Goal: Task Accomplishment & Management: Manage account settings

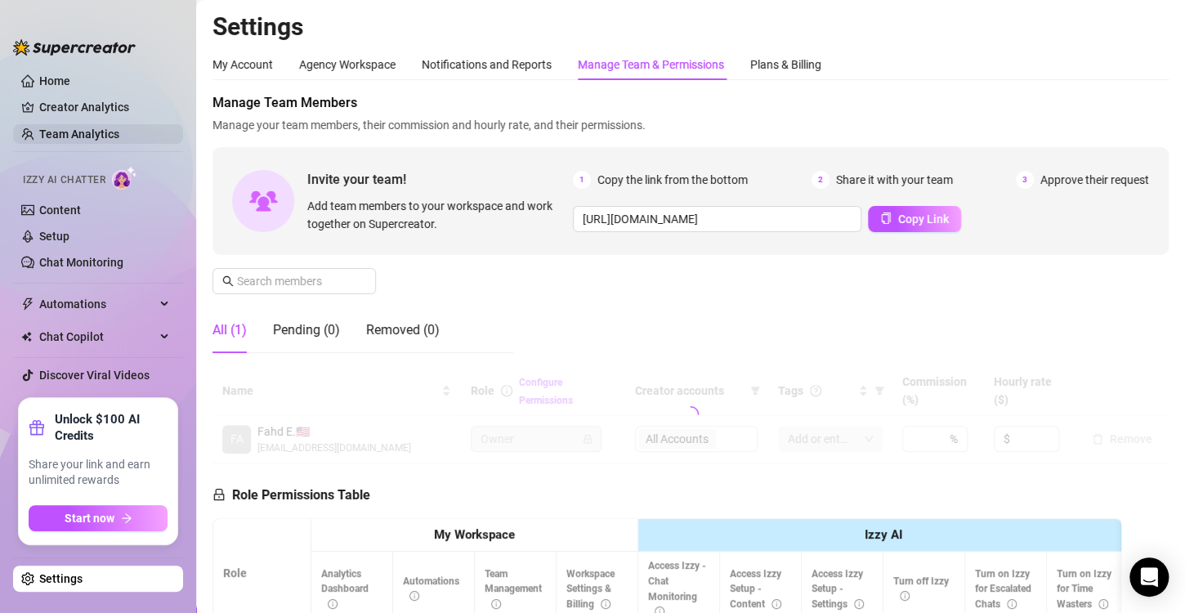
click at [119, 132] on link "Team Analytics" at bounding box center [79, 133] width 80 height 13
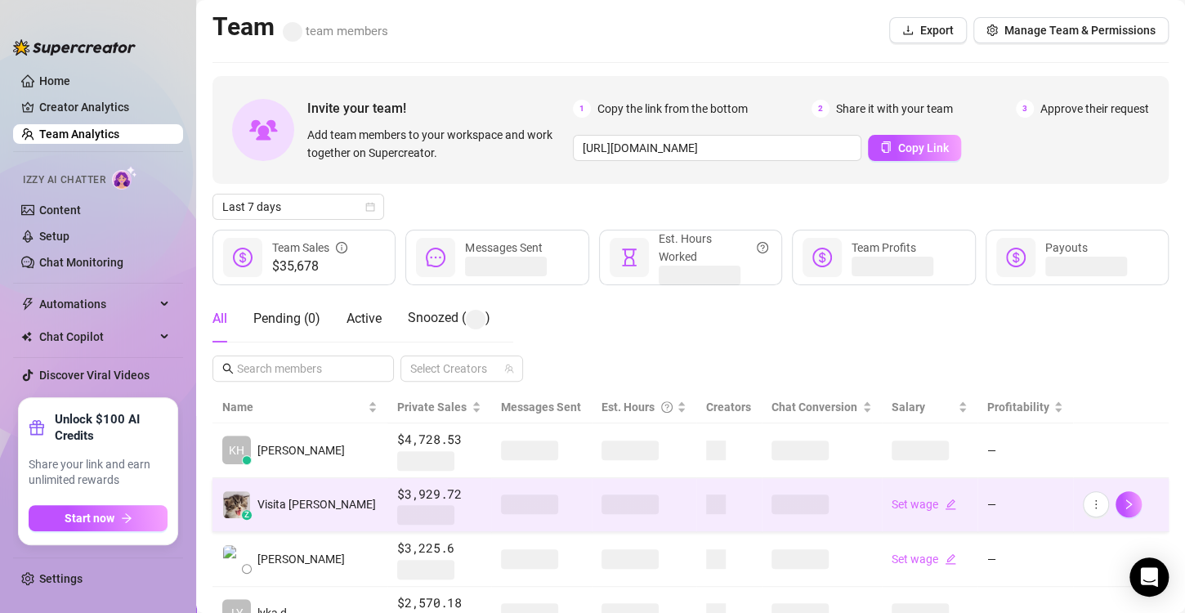
scroll to position [245, 0]
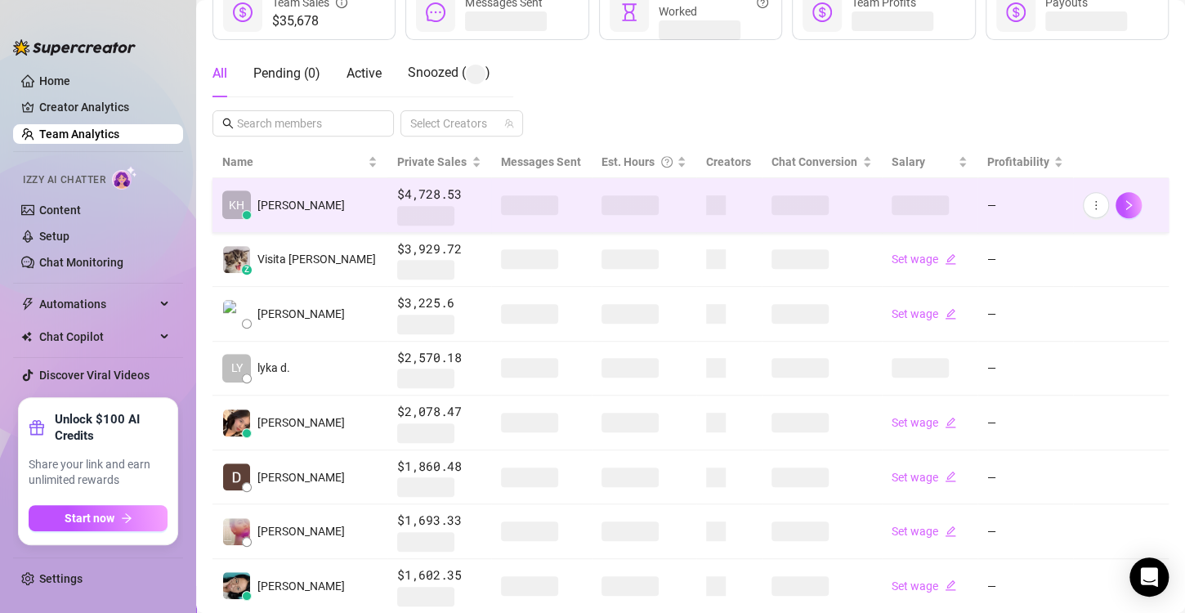
click at [601, 208] on span at bounding box center [629, 205] width 57 height 20
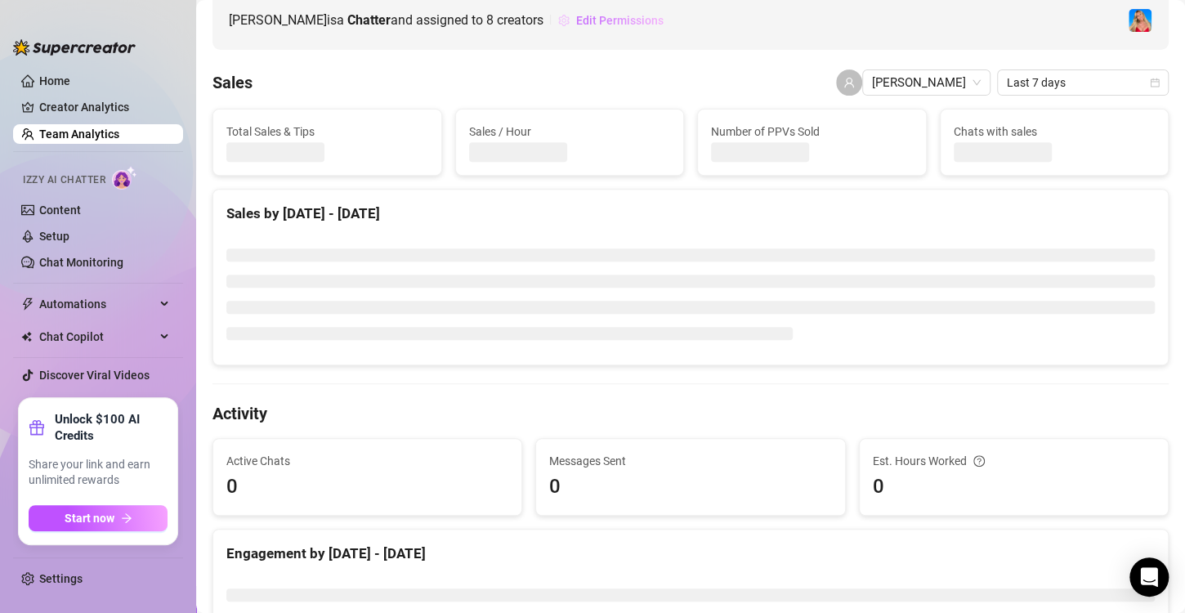
click at [576, 22] on span "Edit Permissions" at bounding box center [619, 20] width 87 height 13
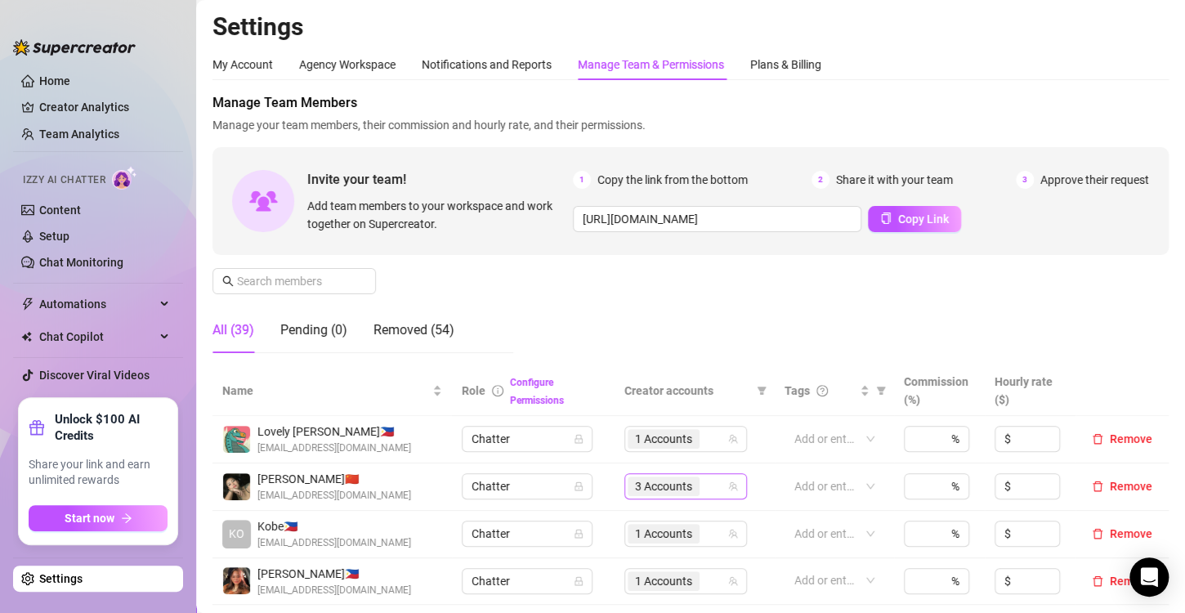
click at [648, 492] on span "3 Accounts" at bounding box center [663, 486] width 57 height 18
click at [664, 490] on span "3 Accounts" at bounding box center [663, 486] width 57 height 18
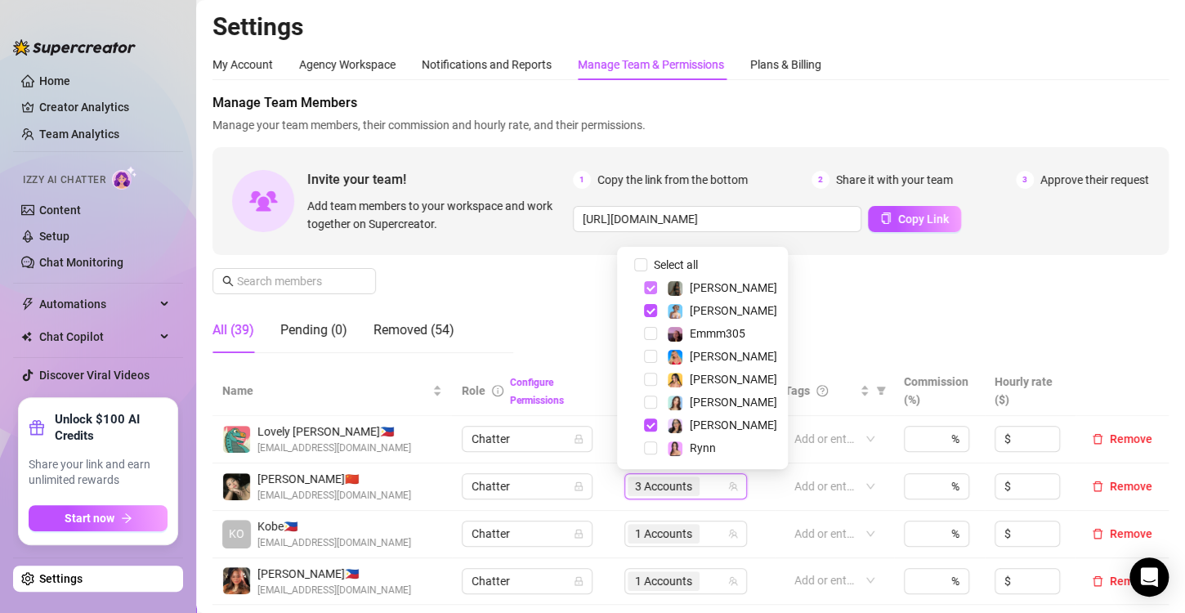
click at [650, 288] on span "Select tree node" at bounding box center [650, 287] width 13 height 13
click at [651, 431] on span "Select tree node" at bounding box center [650, 424] width 13 height 13
click at [822, 325] on div "Manage Team Members Manage your team members, their commission and hourly rate,…" at bounding box center [690, 229] width 956 height 273
click at [662, 483] on span "1 Accounts" at bounding box center [663, 486] width 57 height 18
click at [855, 305] on div "Manage Team Members Manage your team members, their commission and hourly rate,…" at bounding box center [690, 229] width 956 height 273
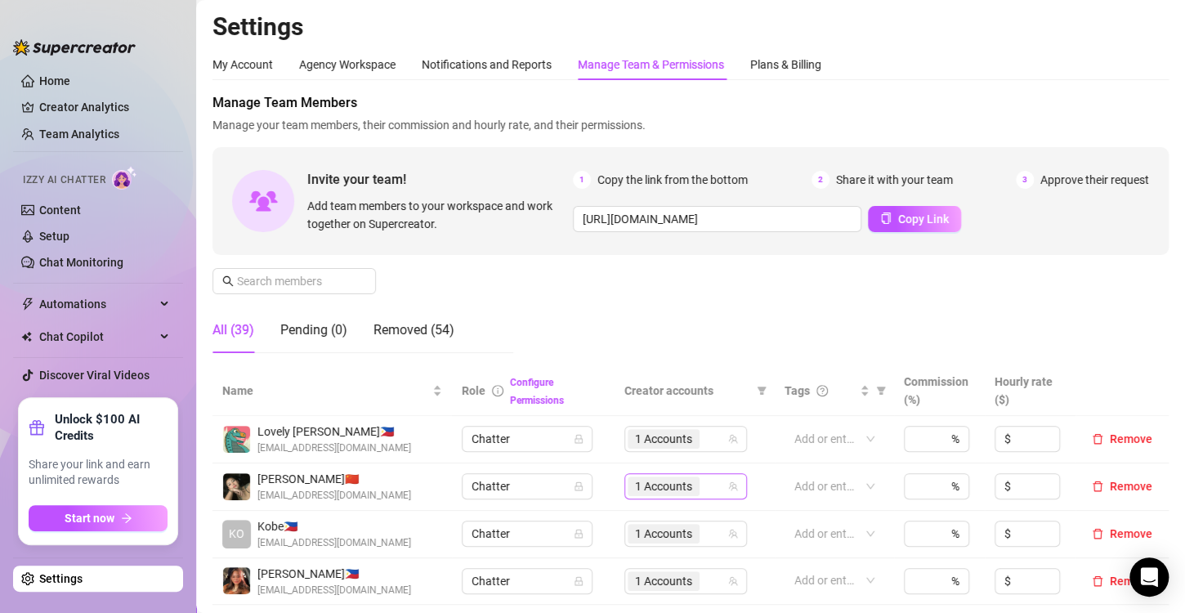
click at [635, 489] on span "1 Accounts" at bounding box center [663, 486] width 57 height 18
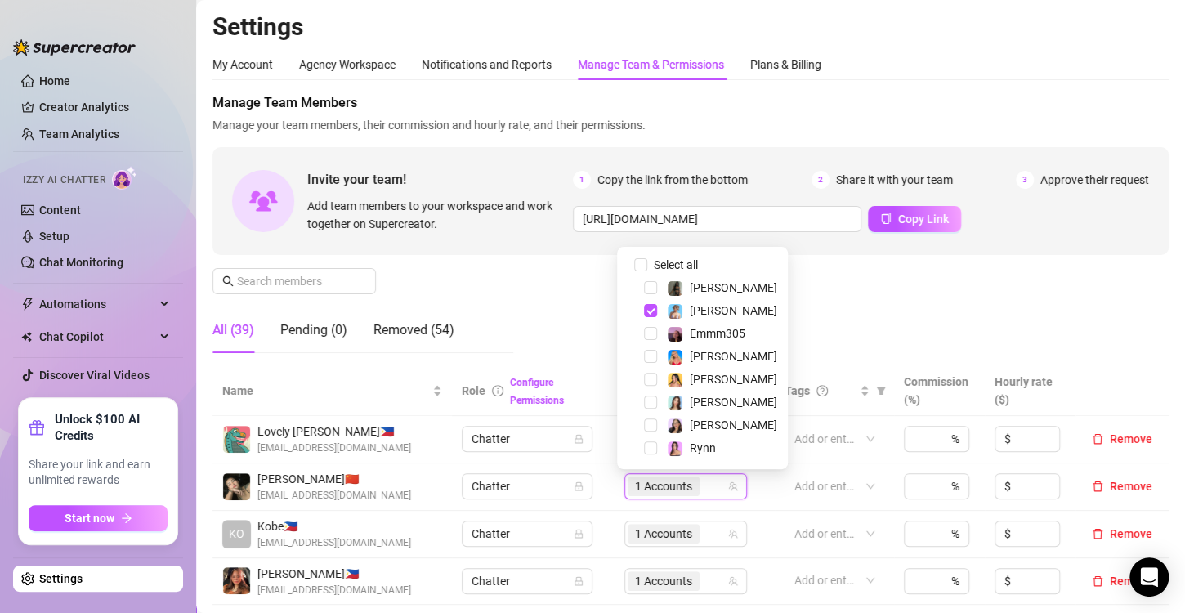
click at [879, 297] on div "Manage Team Members Manage your team members, their commission and hourly rate,…" at bounding box center [690, 229] width 956 height 273
